Goal: Navigation & Orientation: Understand site structure

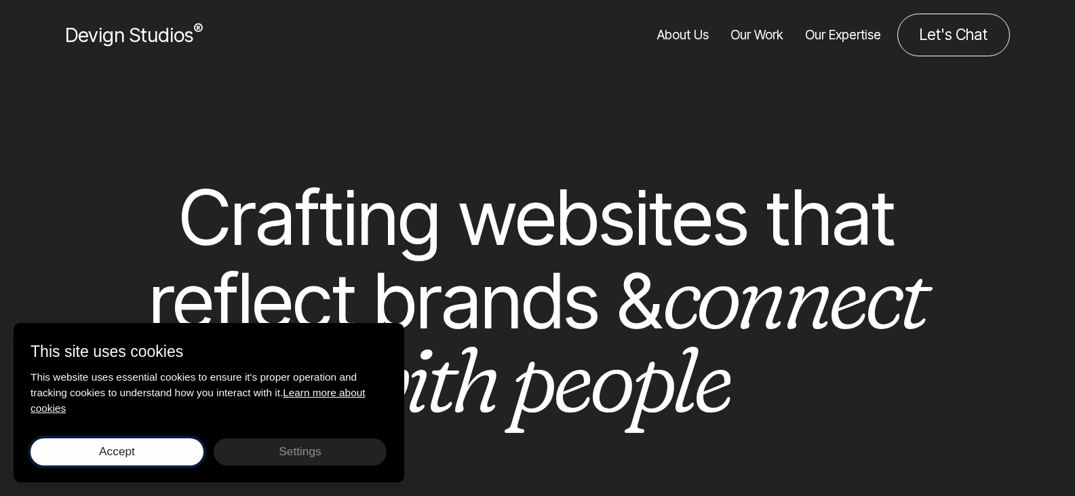
click at [138, 448] on button "Accept Save choices" at bounding box center [117, 451] width 173 height 27
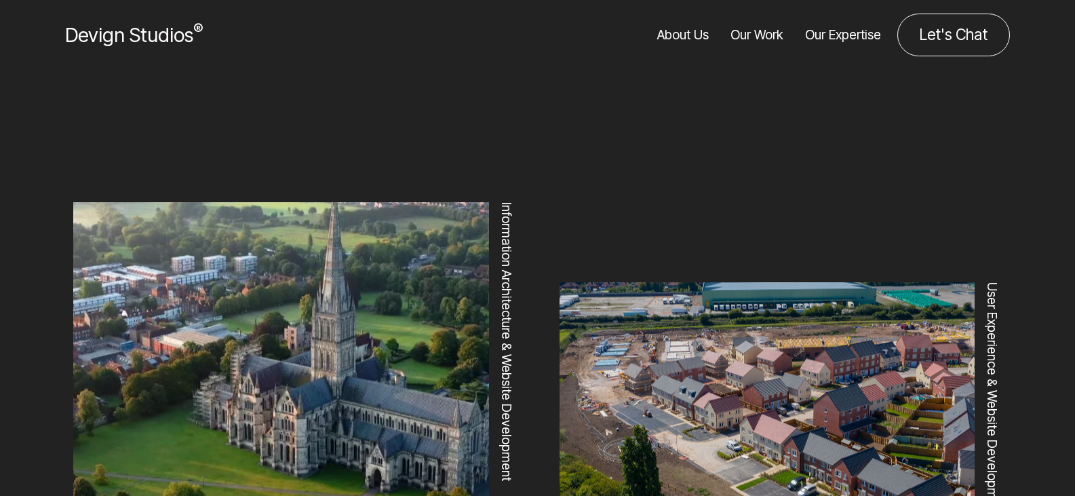
scroll to position [136, 0]
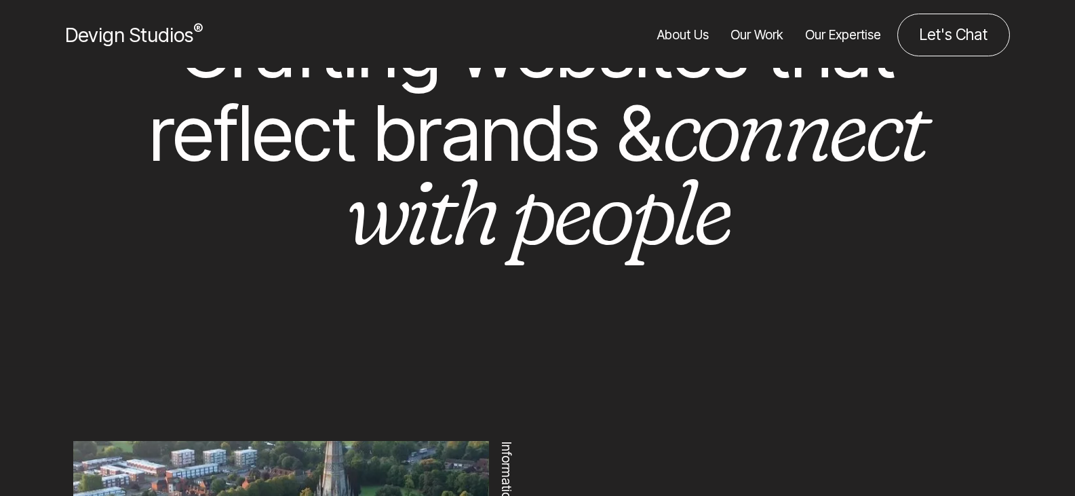
click at [700, 31] on link "About Us" at bounding box center [683, 35] width 52 height 43
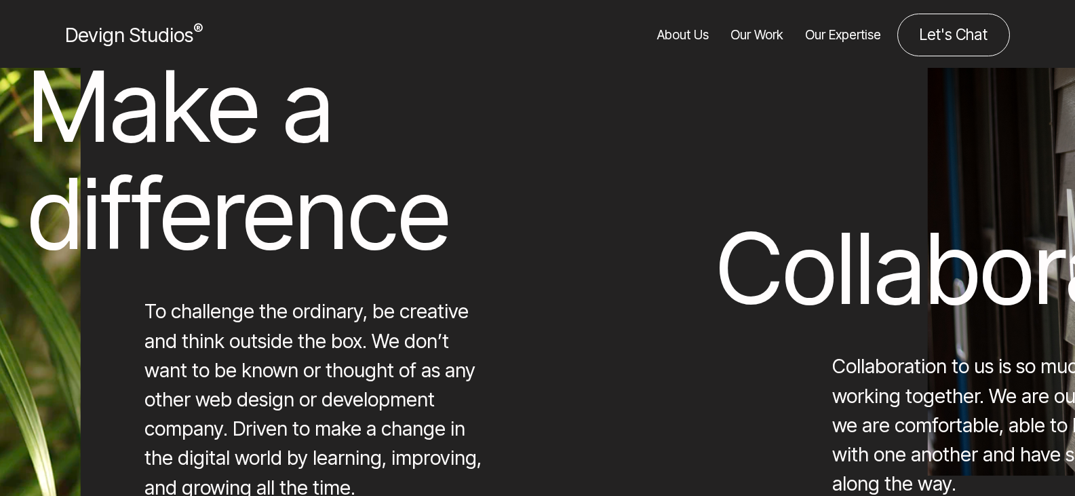
scroll to position [11427, 0]
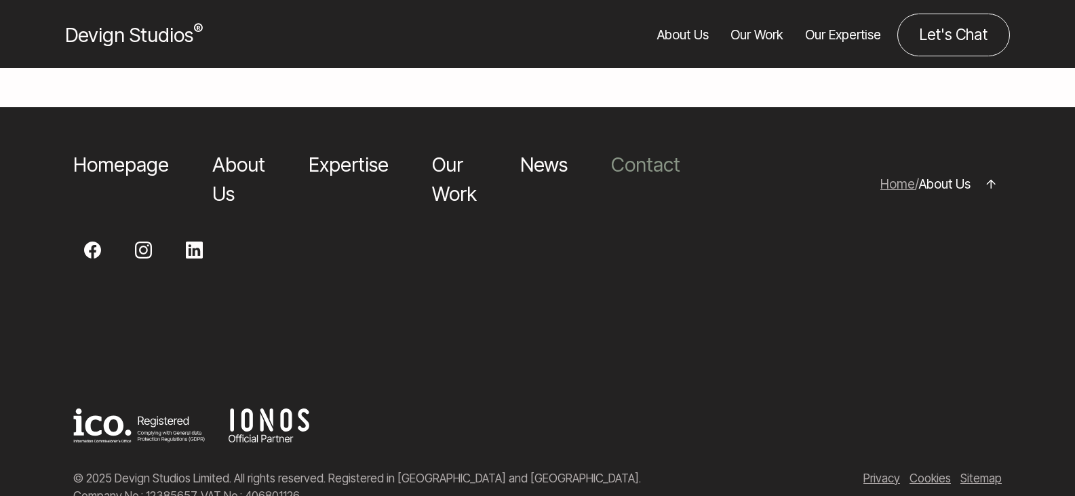
click at [622, 153] on link "Contact" at bounding box center [645, 165] width 69 height 24
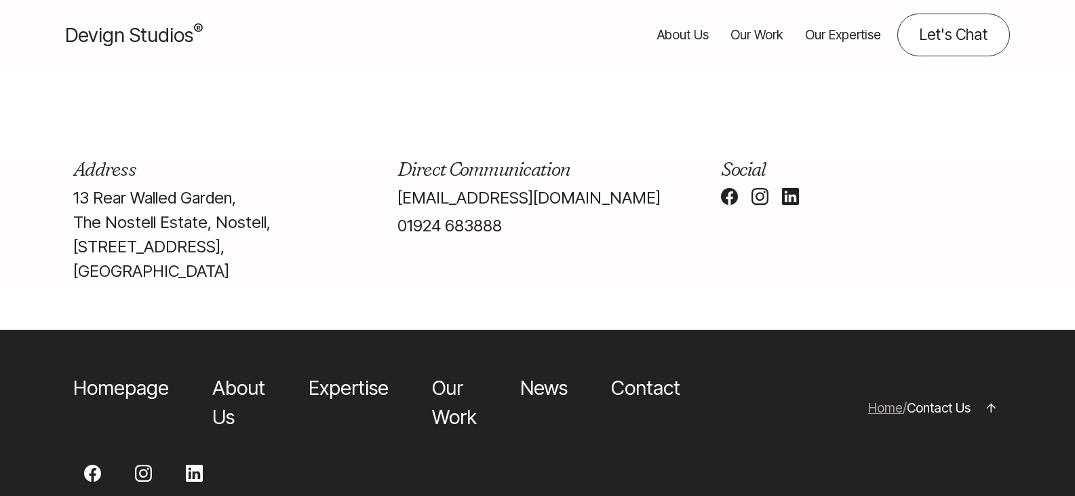
scroll to position [475, 0]
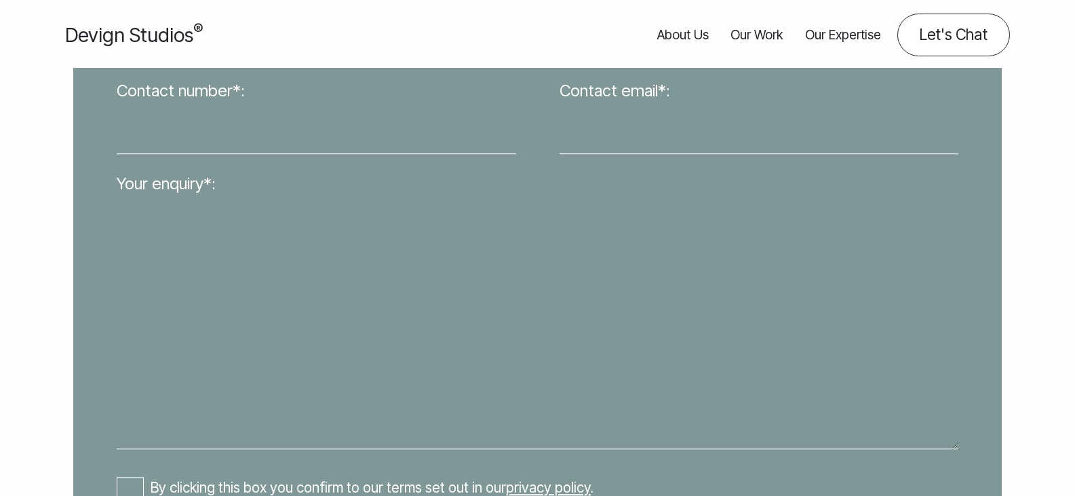
click at [853, 37] on link "Our Expertise" at bounding box center [843, 35] width 76 height 43
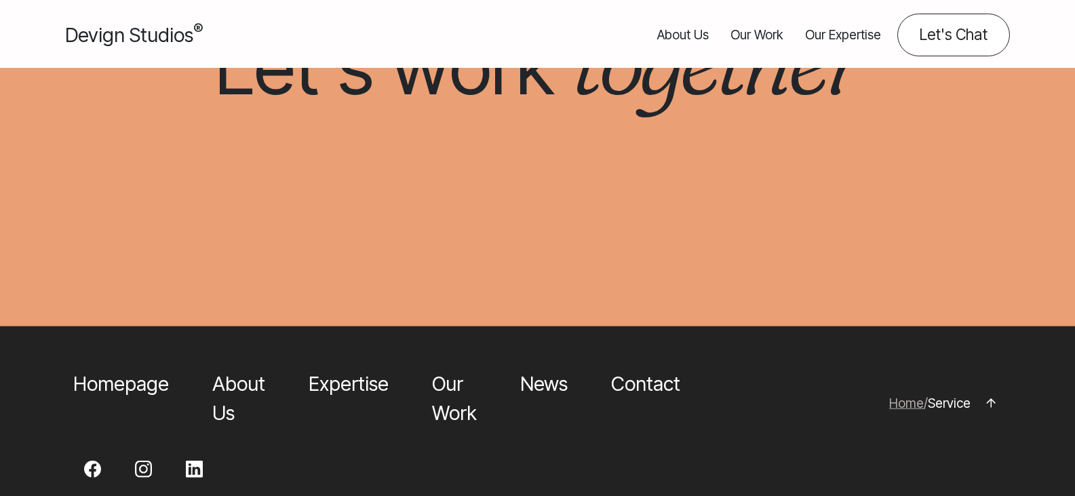
scroll to position [1424, 0]
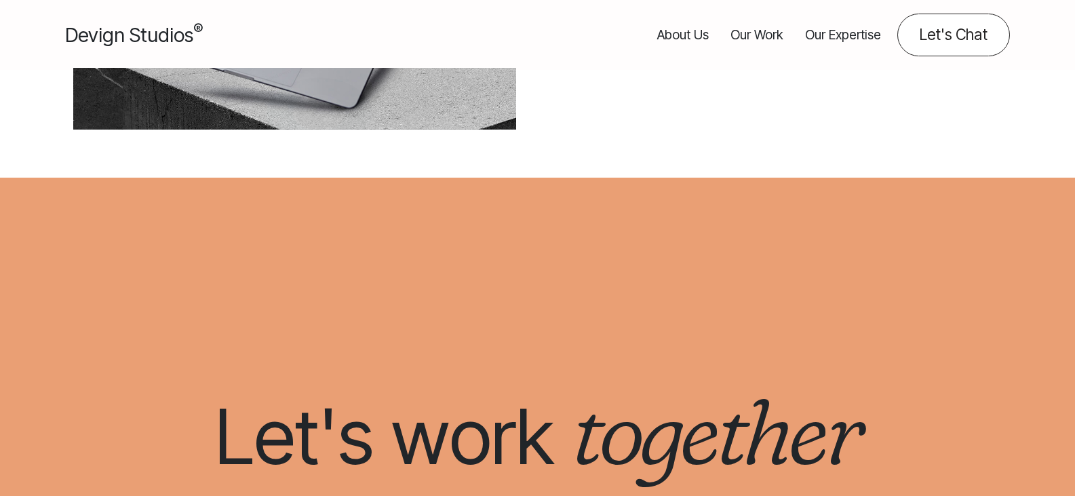
click at [760, 33] on link "Our Work" at bounding box center [757, 35] width 53 height 43
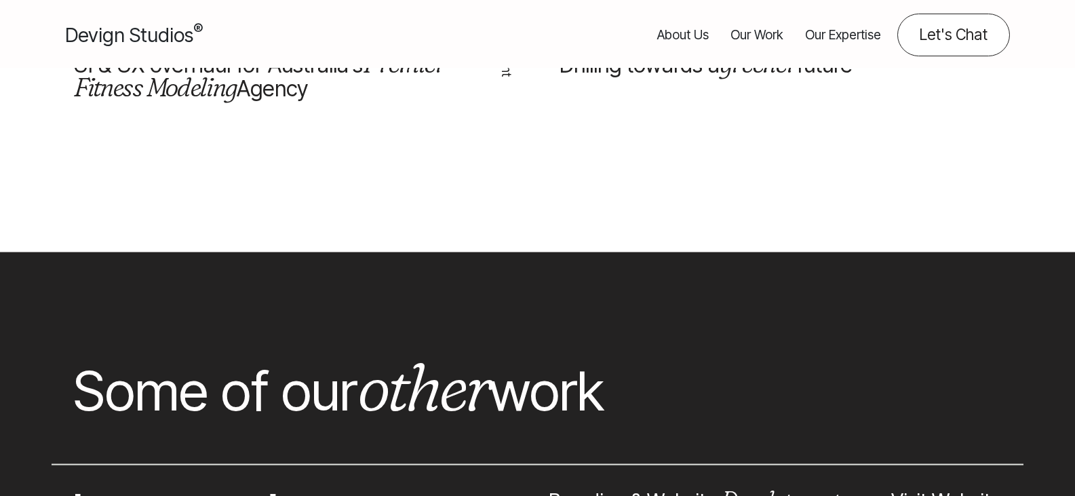
scroll to position [1628, 0]
